Goal: Find specific page/section

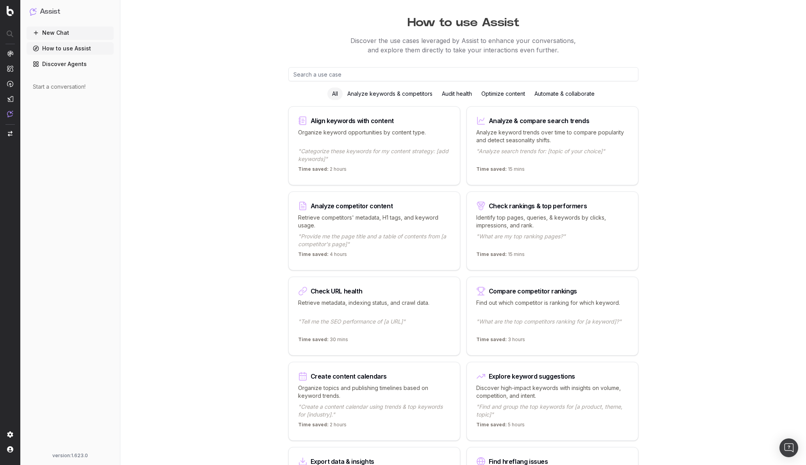
scroll to position [15, 0]
